Goal: Task Accomplishment & Management: Manage account settings

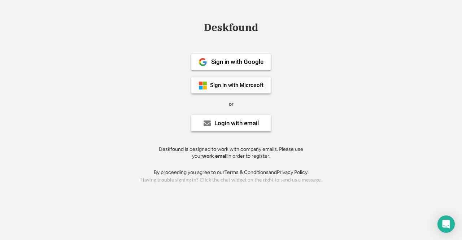
click at [243, 88] on div "Sign in with Microsoft" at bounding box center [236, 85] width 53 height 5
click at [234, 124] on div "Login with email" at bounding box center [236, 123] width 44 height 6
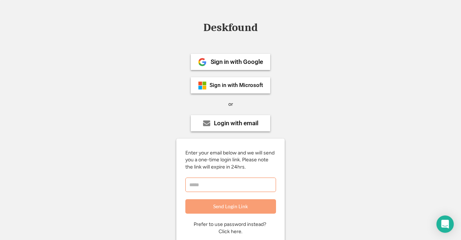
click at [211, 185] on input "email" at bounding box center [230, 185] width 91 height 14
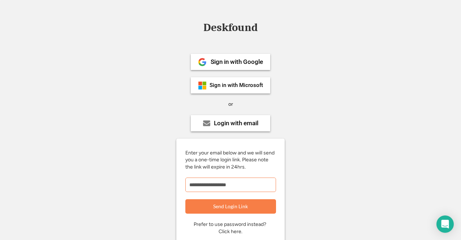
click at [246, 183] on input "**********" at bounding box center [230, 185] width 91 height 14
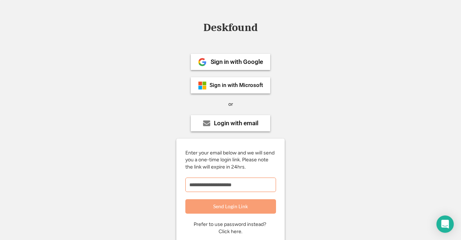
type input "**********"
click at [230, 205] on button "Send Login Link" at bounding box center [230, 206] width 91 height 14
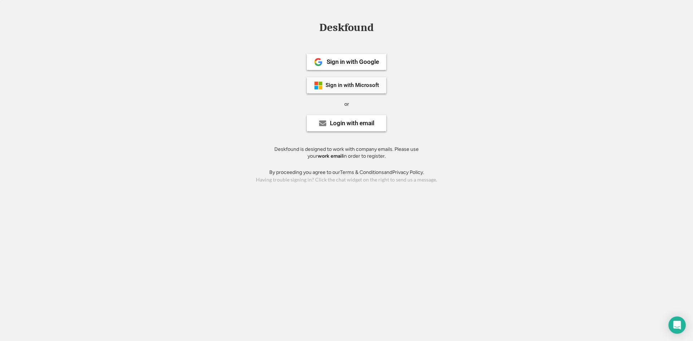
click at [348, 85] on div "Sign in with Microsoft" at bounding box center [352, 85] width 53 height 5
drag, startPoint x: 357, startPoint y: 123, endPoint x: 366, endPoint y: 123, distance: 8.7
click at [357, 123] on div "Login with email" at bounding box center [352, 123] width 44 height 6
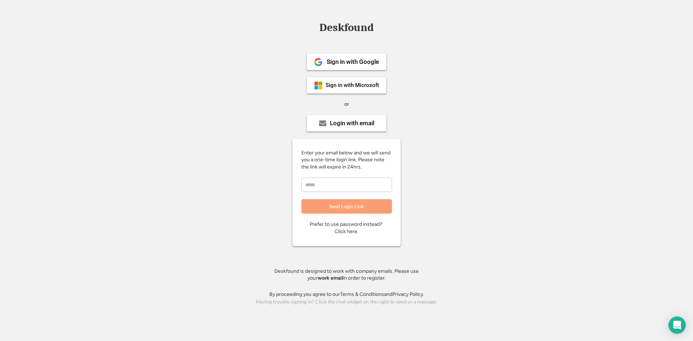
click at [325, 193] on div "Enter your email below and we will send you a one-time login link. Please note …" at bounding box center [346, 181] width 108 height 65
click at [327, 186] on input "email" at bounding box center [346, 185] width 91 height 14
drag, startPoint x: 327, startPoint y: 186, endPoint x: 336, endPoint y: 182, distance: 10.1
click at [327, 186] on input "email" at bounding box center [346, 185] width 91 height 14
click at [561, 128] on div "Deskfound Sign in with Google Sign in with Microsoft or Login with email Enter …" at bounding box center [346, 164] width 693 height 285
